Goal: Task Accomplishment & Management: Manage account settings

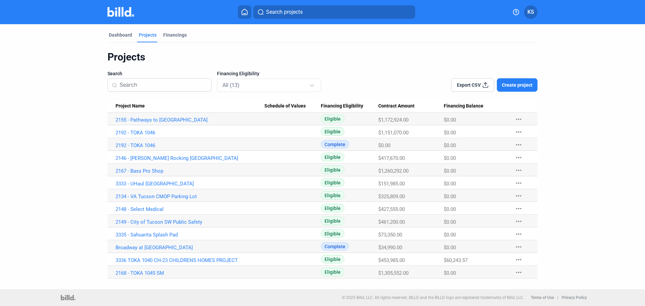
click at [527, 88] on span "Create project" at bounding box center [517, 85] width 31 height 7
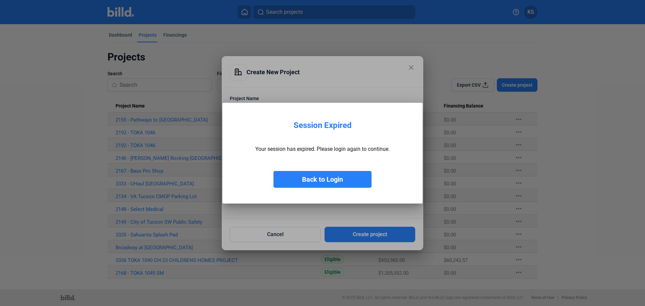
click at [309, 179] on button "Back to Login" at bounding box center [323, 179] width 98 height 17
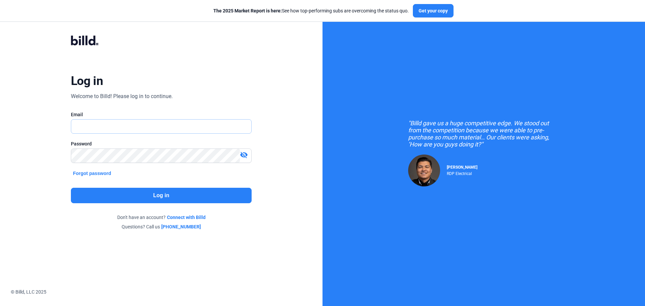
type input "[PERSON_NAME][EMAIL_ADDRESS][DOMAIN_NAME]"
click at [203, 201] on button "Log in" at bounding box center [161, 195] width 181 height 15
